Goal: Transaction & Acquisition: Purchase product/service

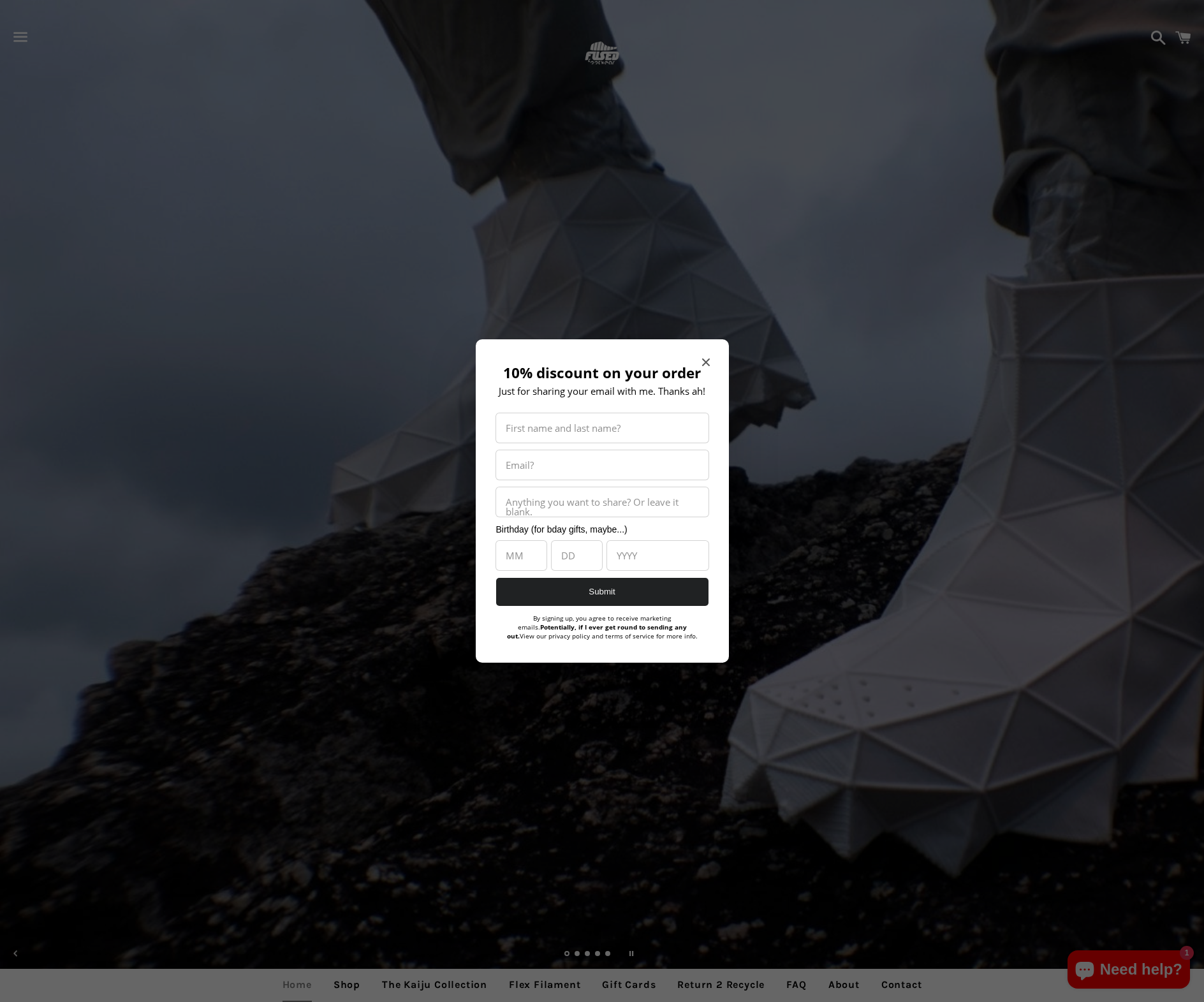
click at [709, 356] on span "Close modal" at bounding box center [705, 362] width 8 height 13
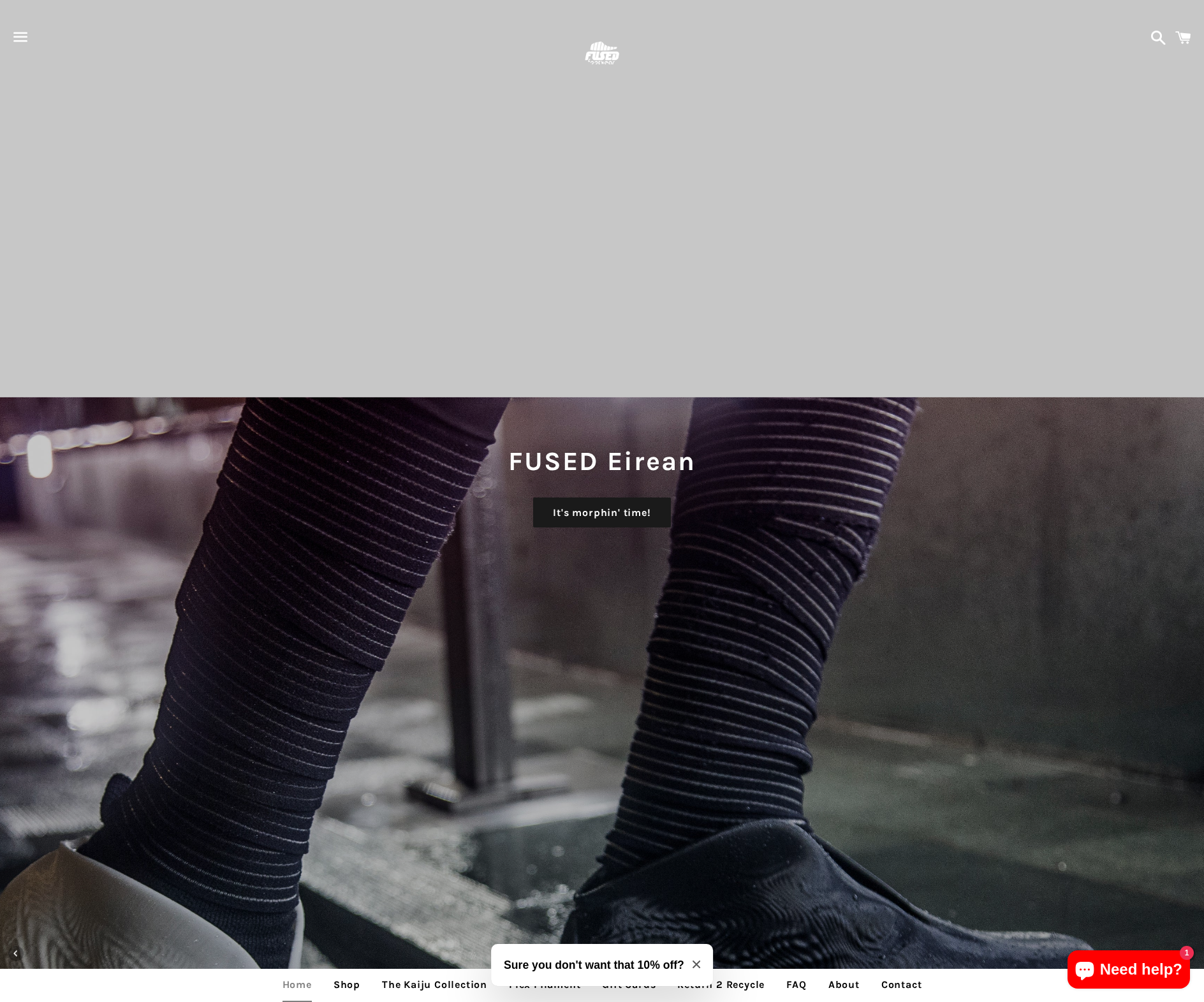
select select "**********"
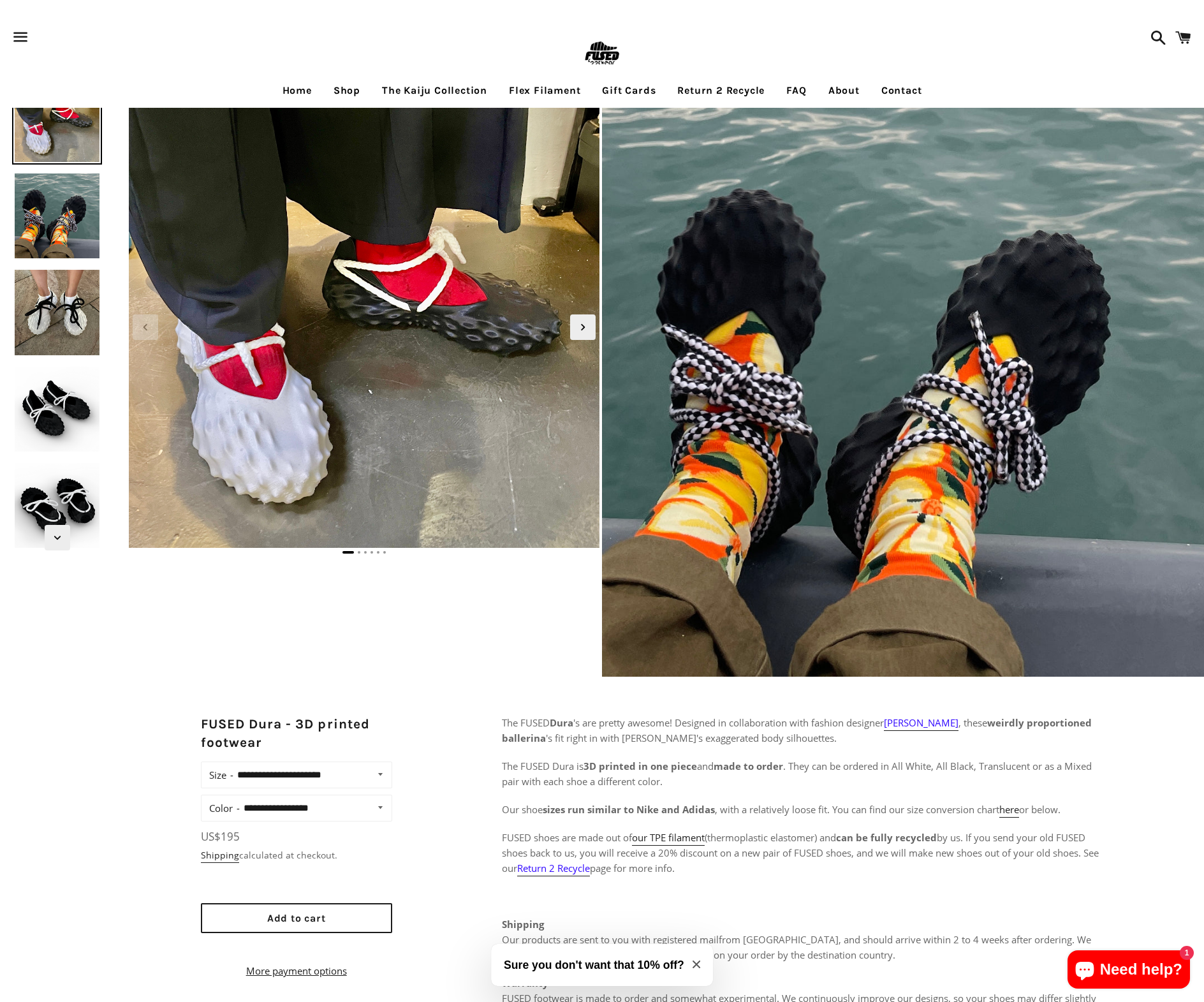
select select "**********"
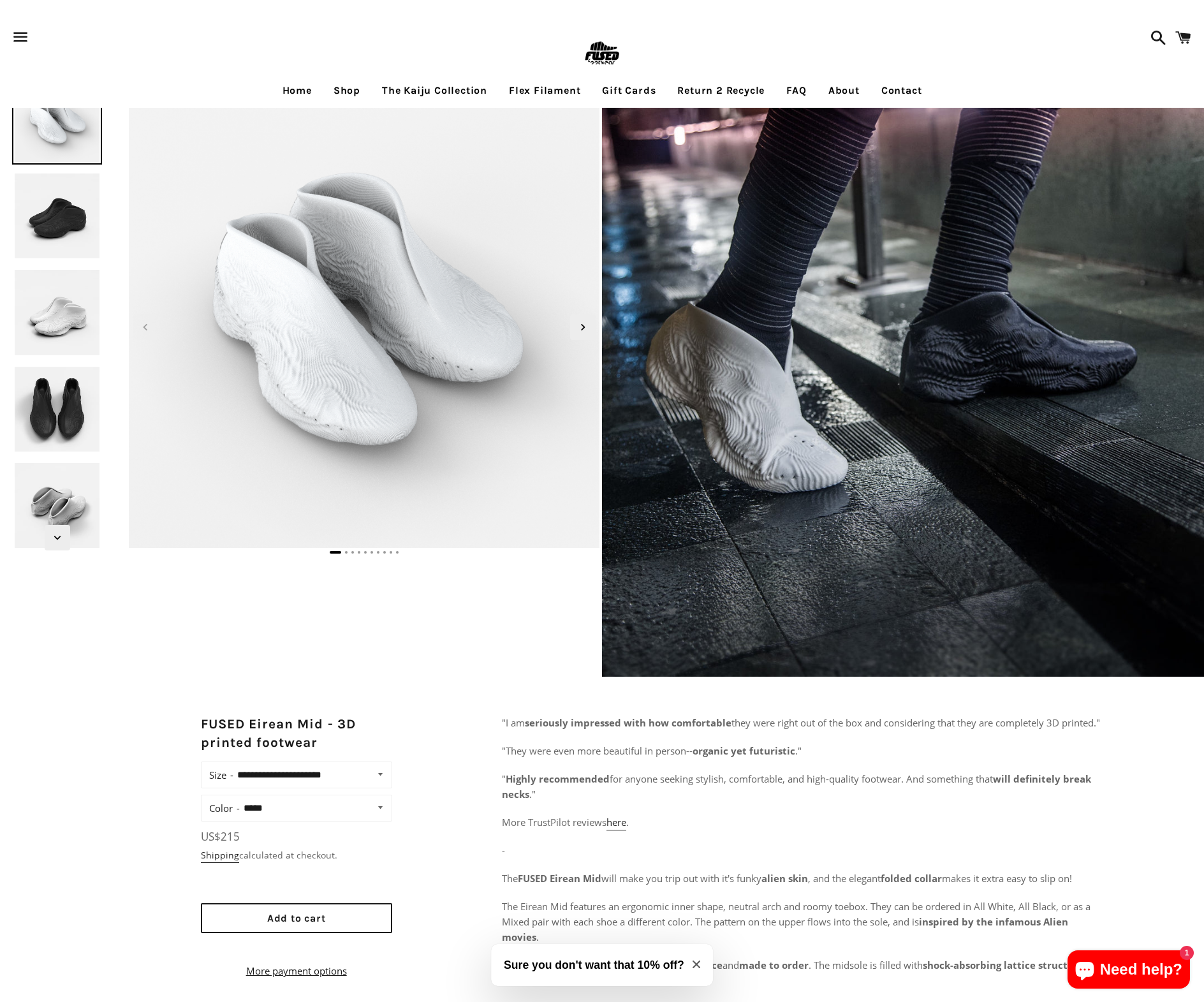
select select "**********"
